Goal: Task Accomplishment & Management: Manage account settings

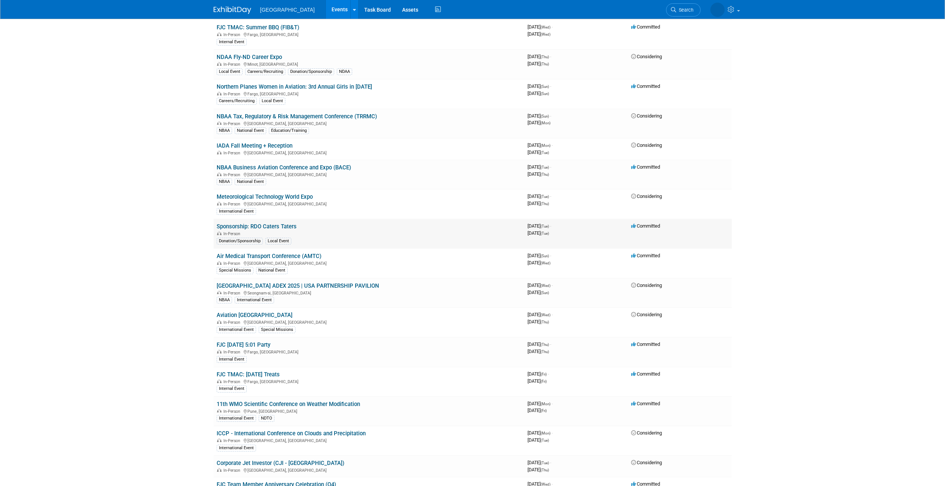
scroll to position [497, 0]
click at [269, 252] on link "Air Medical Transport Conference (AMTC)" at bounding box center [269, 255] width 105 height 7
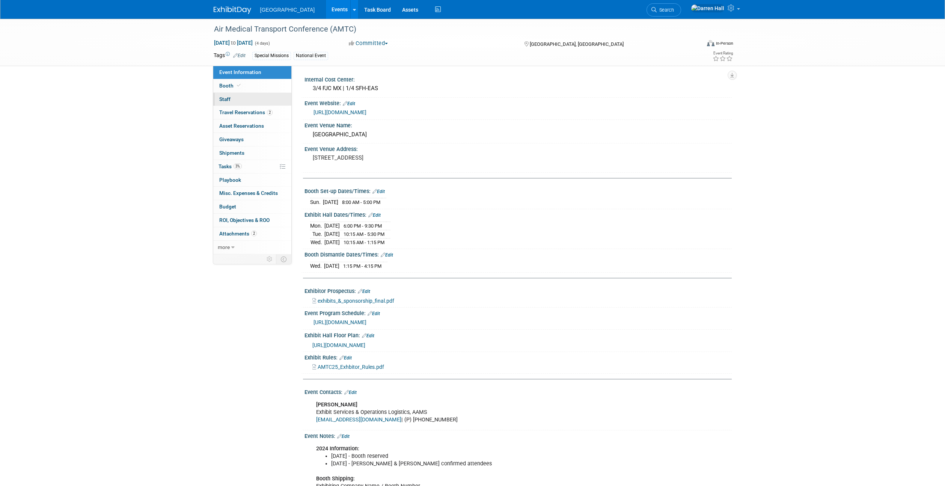
click at [223, 101] on span "Staff 0" at bounding box center [224, 99] width 11 height 6
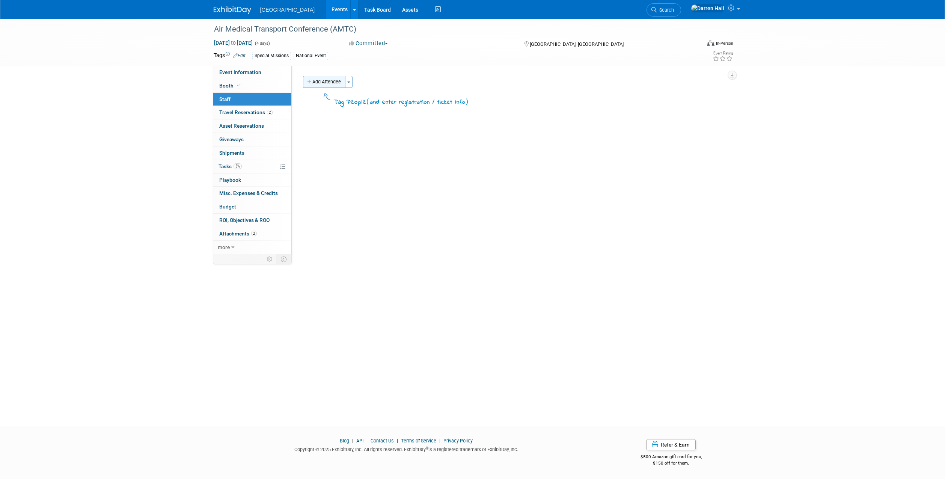
click at [325, 84] on button "Add Attendee" at bounding box center [324, 82] width 42 height 12
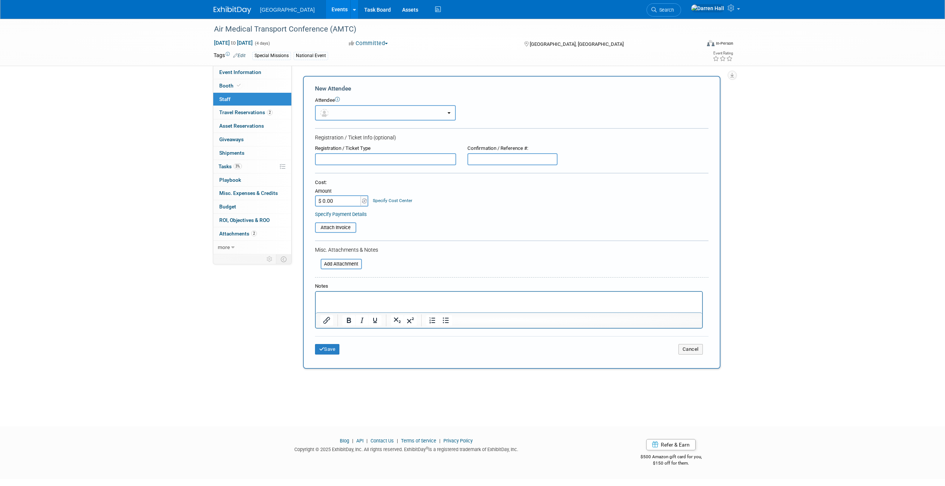
click at [400, 111] on button "button" at bounding box center [385, 112] width 141 height 15
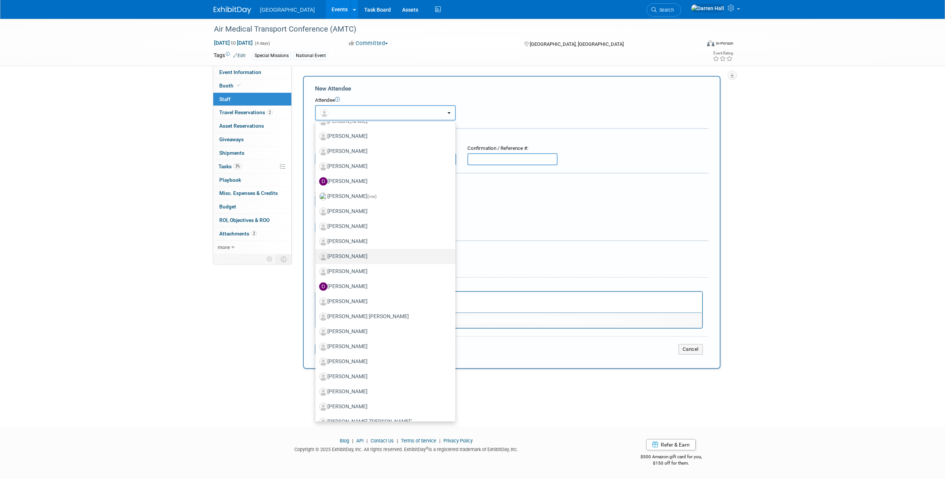
scroll to position [312, 0]
click at [340, 284] on label "[PERSON_NAME]" at bounding box center [383, 286] width 129 height 12
click at [349, 284] on label "[PERSON_NAME]" at bounding box center [383, 286] width 129 height 12
click at [316, 284] on input "[PERSON_NAME]" at bounding box center [313, 284] width 5 height 5
select select "f9cab2e1-5890-459e-8074-2de9d9ee6b1d"
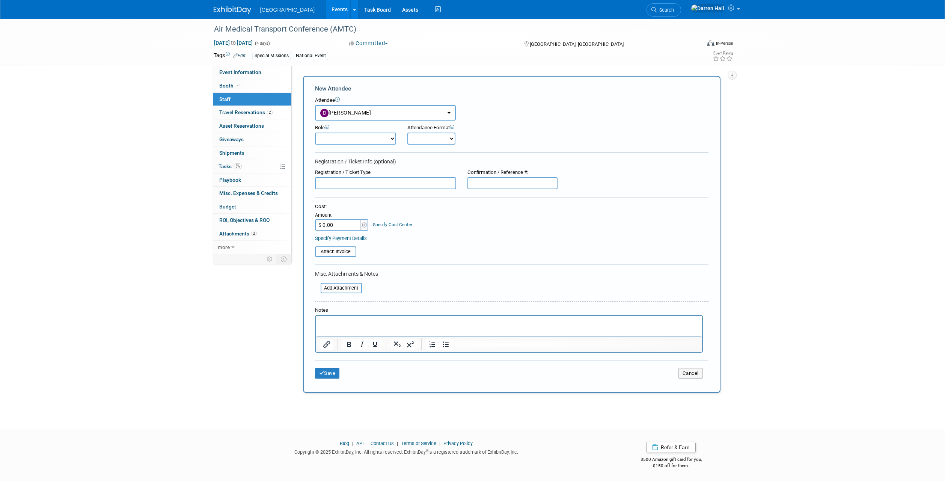
click at [390, 140] on select "Demonstrator Event Attendee Host Planner Presenter Sales Representative Set-up/…" at bounding box center [355, 138] width 81 height 12
select select "4"
click at [315, 132] on select "Demonstrator Event Attendee Host Planner Presenter Sales Representative Set-up/…" at bounding box center [355, 138] width 81 height 12
click at [450, 139] on select "Onsite Remote" at bounding box center [431, 138] width 48 height 12
select select "1"
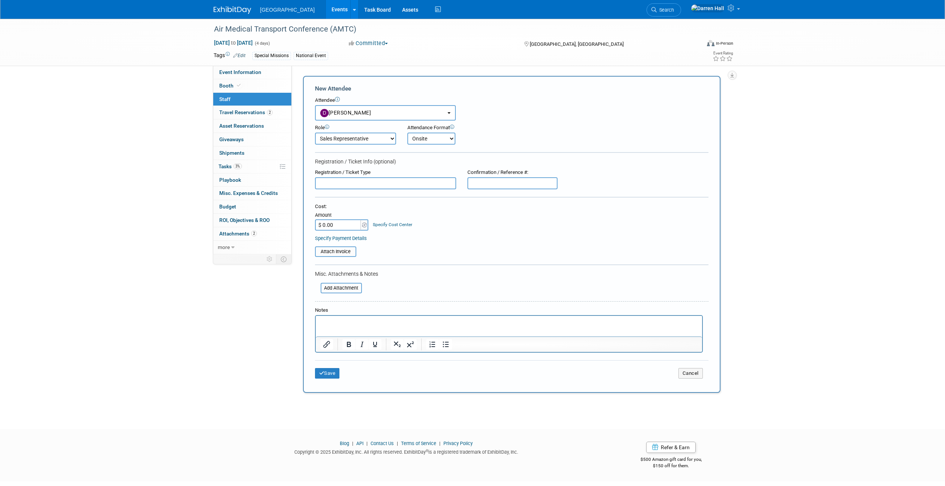
click at [407, 132] on select "Onsite Remote" at bounding box center [431, 138] width 48 height 12
click at [499, 138] on div "Attendance Format Onsite Remote" at bounding box center [452, 134] width 101 height 20
click at [224, 82] on link "Booth" at bounding box center [252, 85] width 78 height 13
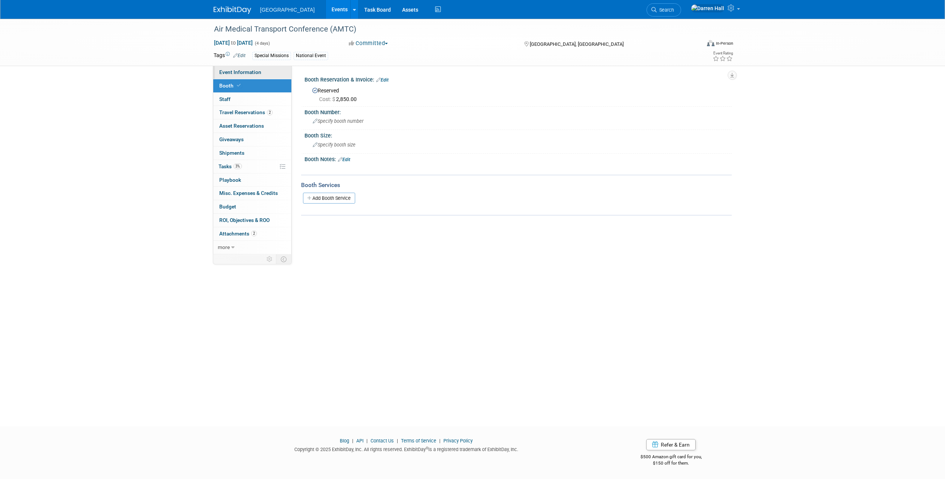
click at [246, 72] on span "Event Information" at bounding box center [240, 72] width 42 height 6
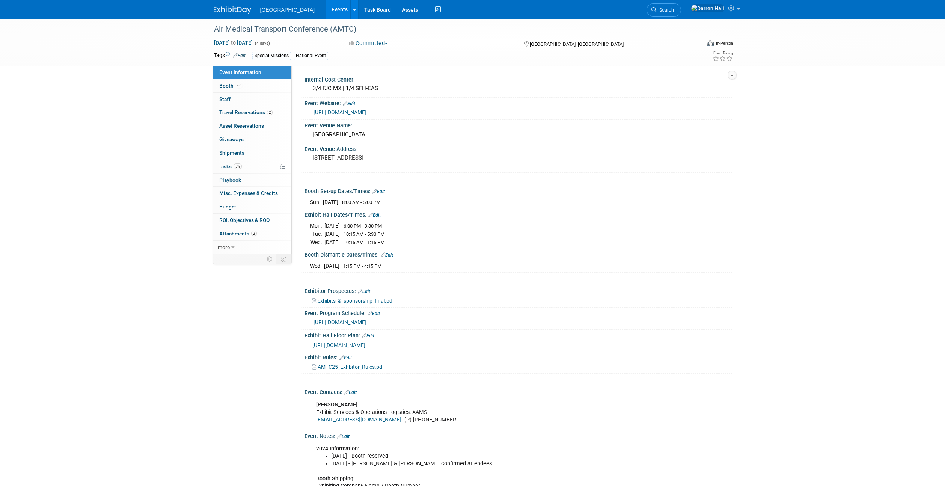
click at [358, 111] on link "[URL][DOMAIN_NAME]" at bounding box center [339, 112] width 53 height 6
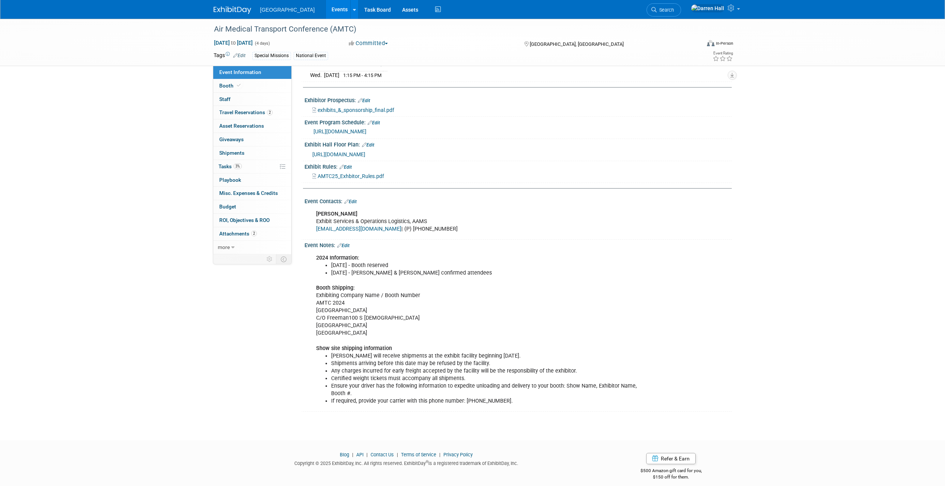
scroll to position [197, 0]
